Goal: Unclear

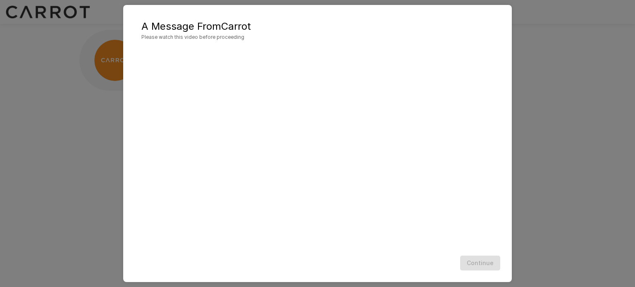
click at [489, 266] on div "Continue" at bounding box center [317, 263] width 372 height 22
click at [493, 262] on div "Continue" at bounding box center [317, 263] width 372 height 22
click at [544, 109] on div "A Message From Carrot Please watch this video before proceeding Continue" at bounding box center [317, 143] width 635 height 287
click at [565, 189] on div "A Message From Carrot Please watch this video before proceeding Continue" at bounding box center [317, 143] width 635 height 287
click at [571, 198] on div "A Message From Carrot Please watch this video before proceeding Continue" at bounding box center [317, 143] width 635 height 287
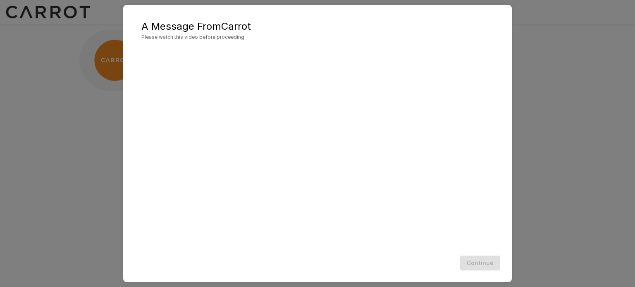
click at [98, 147] on div "A Message From Carrot Please watch this video before proceeding Continue" at bounding box center [317, 143] width 635 height 287
click at [578, 100] on div "A Message From Carrot Please watch this video before proceeding Continue" at bounding box center [317, 143] width 635 height 287
click at [0, 169] on div "A Message From Carrot Please watch this video before proceeding Continue" at bounding box center [317, 143] width 635 height 287
click at [49, 157] on div "A Message From Carrot Please watch this video before proceeding Continue" at bounding box center [317, 143] width 635 height 287
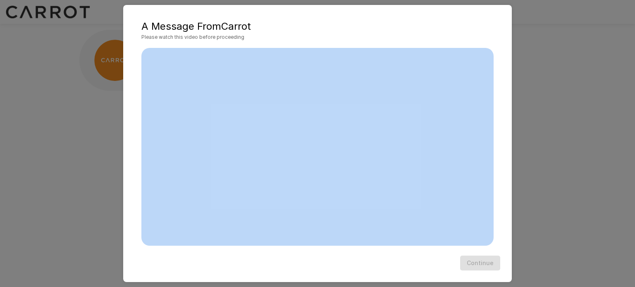
click at [49, 157] on div "A Message From Carrot Please watch this video before proceeding Continue" at bounding box center [317, 143] width 635 height 287
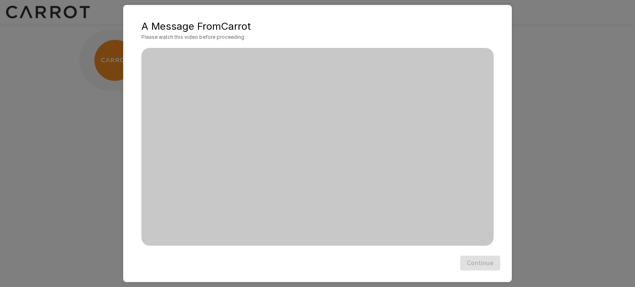
click at [582, 119] on div "A Message From Carrot Please watch this video before proceeding Continue" at bounding box center [317, 143] width 635 height 287
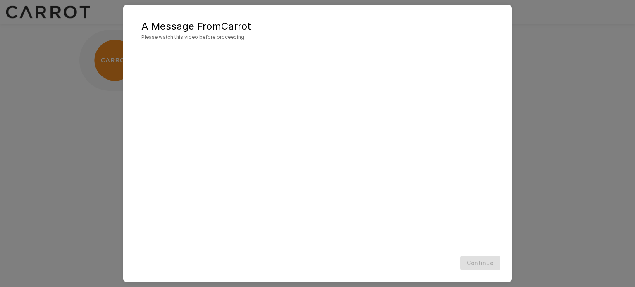
click at [582, 119] on div "A Message From Carrot Please watch this video before proceeding Continue" at bounding box center [317, 143] width 635 height 287
click at [504, 63] on div "A Message From Carrot Please watch this video before proceeding Continue" at bounding box center [317, 143] width 388 height 277
click at [498, 256] on div "Continue" at bounding box center [317, 263] width 372 height 22
drag, startPoint x: 502, startPoint y: 257, endPoint x: 542, endPoint y: 261, distance: 39.5
click at [503, 257] on div "Continue" at bounding box center [317, 263] width 372 height 22
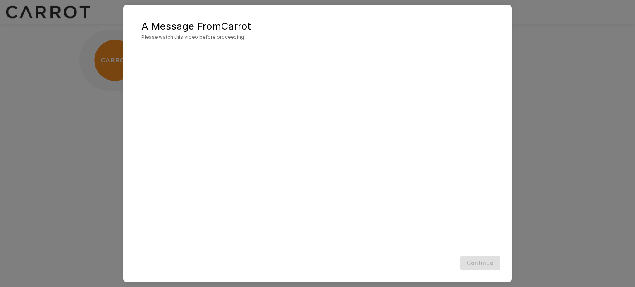
click at [542, 261] on div "A Message From Carrot Please watch this video before proceeding Continue" at bounding box center [317, 143] width 635 height 287
click at [587, 257] on div "A Message From Carrot Please watch this video before proceeding Continue" at bounding box center [317, 143] width 635 height 287
click at [601, 110] on div "A Message From Carrot Please watch this video before proceeding Continue" at bounding box center [317, 143] width 635 height 287
click at [111, 21] on div "A Message From Carrot Please watch this video before proceeding Continue" at bounding box center [317, 143] width 635 height 287
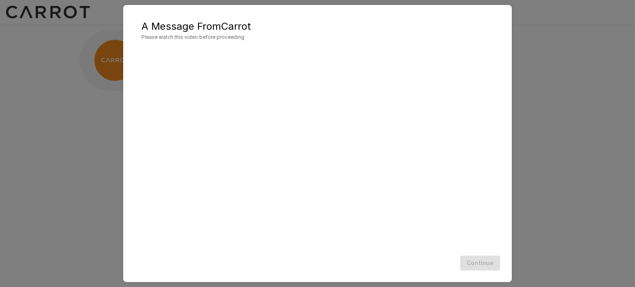
click at [634, 157] on div "A Message From Carrot Please watch this video before proceeding Continue" at bounding box center [317, 143] width 635 height 287
drag, startPoint x: 615, startPoint y: 189, endPoint x: 603, endPoint y: 213, distance: 26.6
click at [614, 190] on div "A Message From Carrot Please watch this video before proceeding Continue" at bounding box center [317, 143] width 635 height 287
drag, startPoint x: 603, startPoint y: 219, endPoint x: 521, endPoint y: 244, distance: 85.9
click at [602, 221] on div "A Message From Carrot Please watch this video before proceeding Continue" at bounding box center [317, 143] width 635 height 287
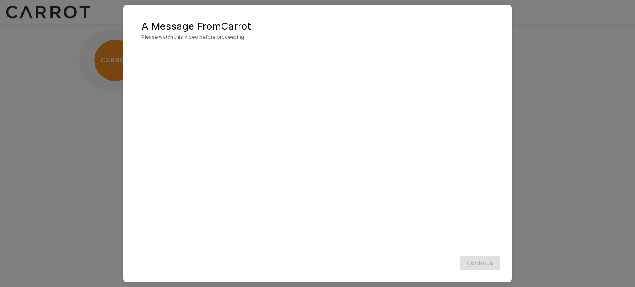
click at [488, 258] on div "Continue" at bounding box center [317, 263] width 372 height 22
click at [508, 211] on div "A Message From Carrot Please watch this video before proceeding Continue" at bounding box center [317, 143] width 388 height 277
click at [600, 225] on div "A Message From Carrot Please watch this video before proceeding Continue" at bounding box center [317, 143] width 635 height 287
click at [600, 163] on div "A Message From Carrot Please watch this video before proceeding Continue" at bounding box center [317, 143] width 635 height 287
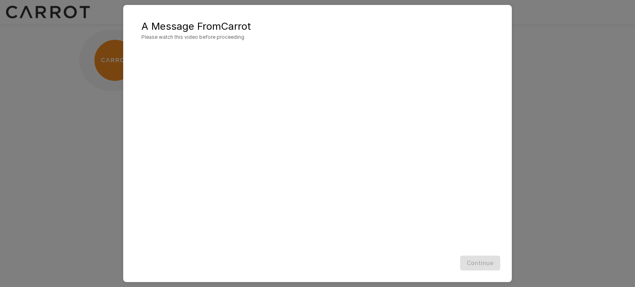
click at [569, 29] on div "A Message From Carrot Please watch this video before proceeding Continue" at bounding box center [317, 143] width 635 height 287
click at [557, 143] on div "A Message From Carrot Please watch this video before proceeding Continue" at bounding box center [317, 143] width 635 height 287
drag, startPoint x: 574, startPoint y: 196, endPoint x: 578, endPoint y: 215, distance: 19.0
click at [574, 201] on div "A Message From Carrot Please watch this video before proceeding Continue" at bounding box center [317, 143] width 635 height 287
